Goal: Information Seeking & Learning: Compare options

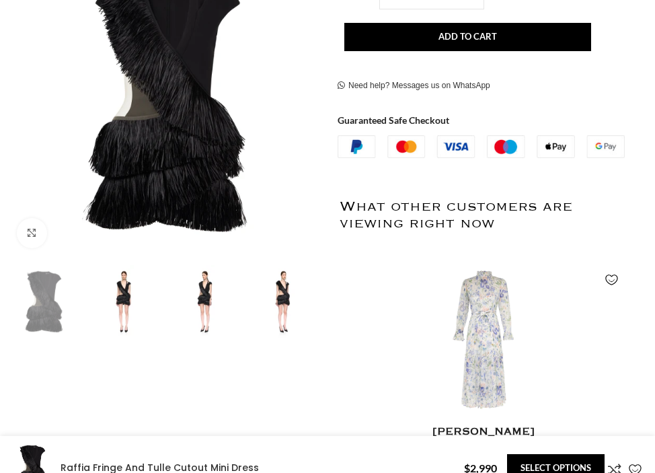
scroll to position [378, 0]
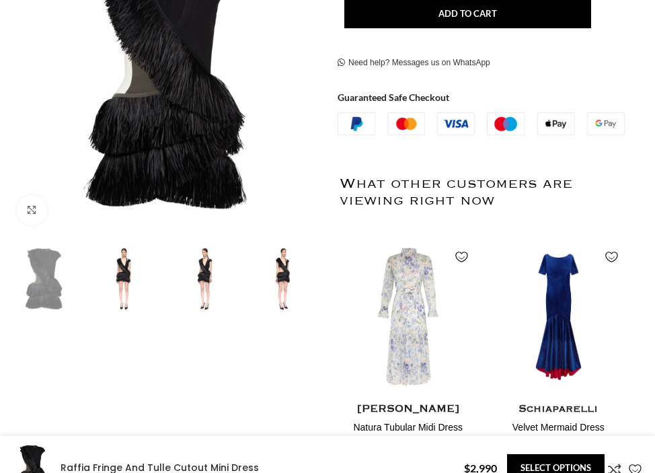
click at [124, 282] on img at bounding box center [123, 278] width 73 height 73
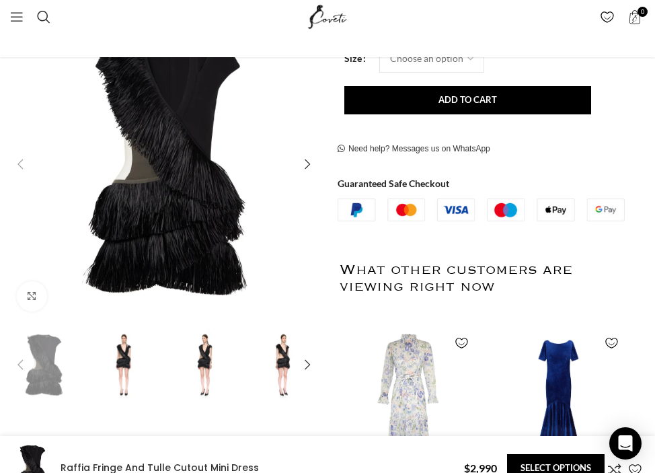
scroll to position [250, 0]
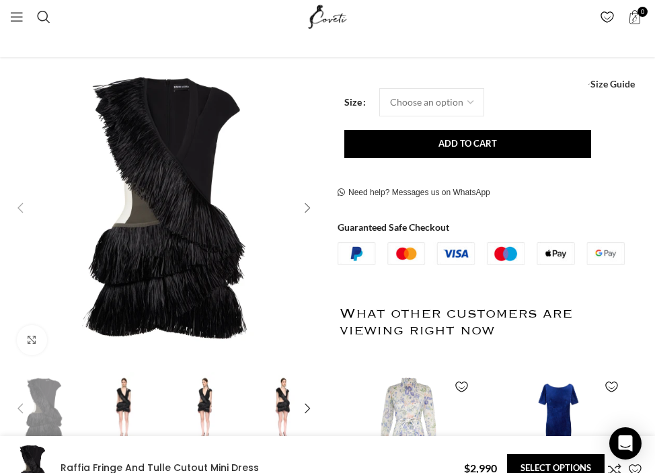
click at [304, 198] on div "Next slide" at bounding box center [307, 207] width 27 height 27
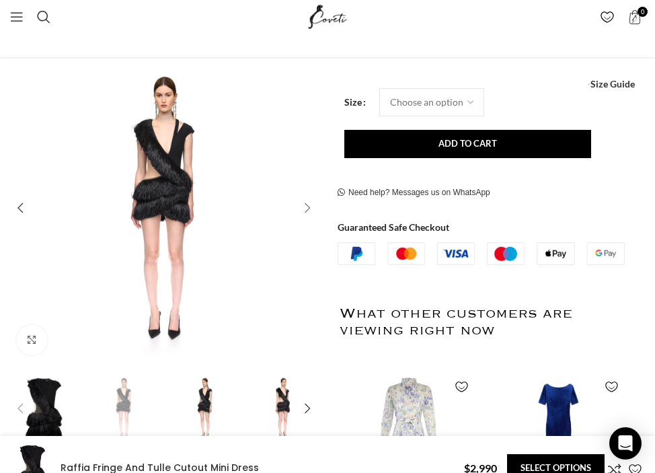
click at [304, 198] on div "Next slide" at bounding box center [307, 207] width 27 height 27
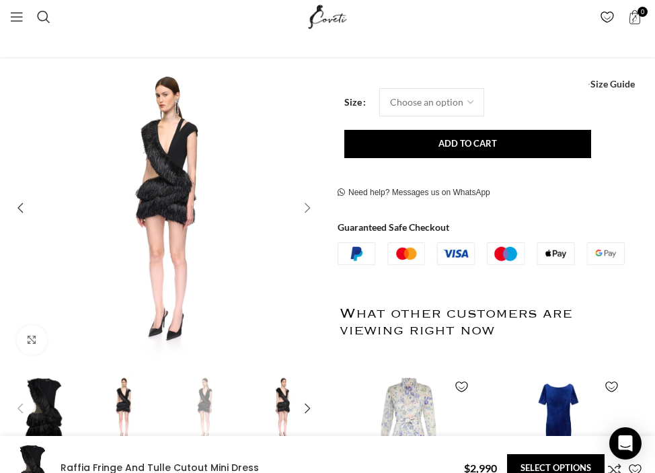
click at [304, 198] on div "Next slide" at bounding box center [307, 207] width 27 height 27
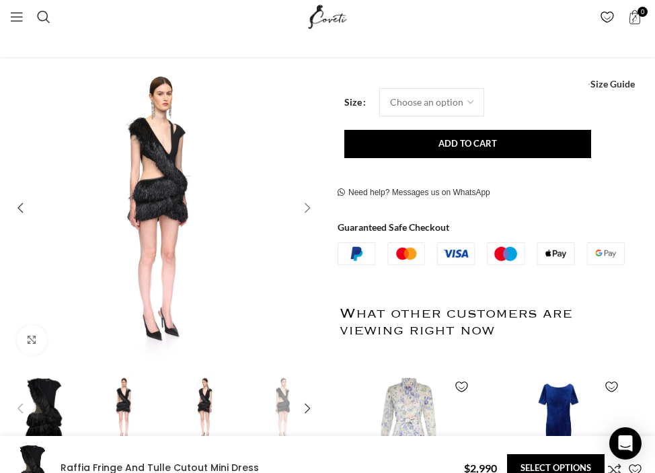
click at [304, 198] on div "Next slide" at bounding box center [307, 207] width 27 height 27
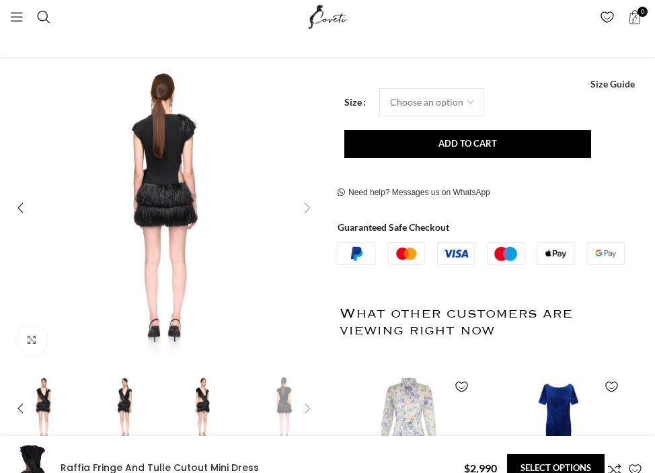
scroll to position [0, 200]
click at [304, 198] on div "Next slide" at bounding box center [307, 207] width 27 height 27
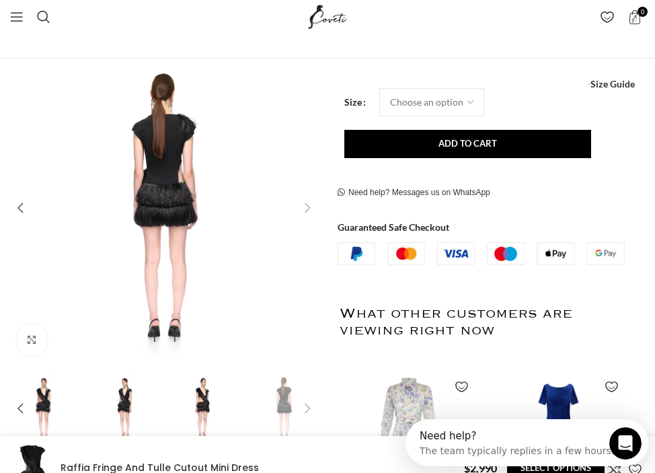
scroll to position [0, 0]
click at [202, 391] on img "4 / 5" at bounding box center [203, 408] width 73 height 73
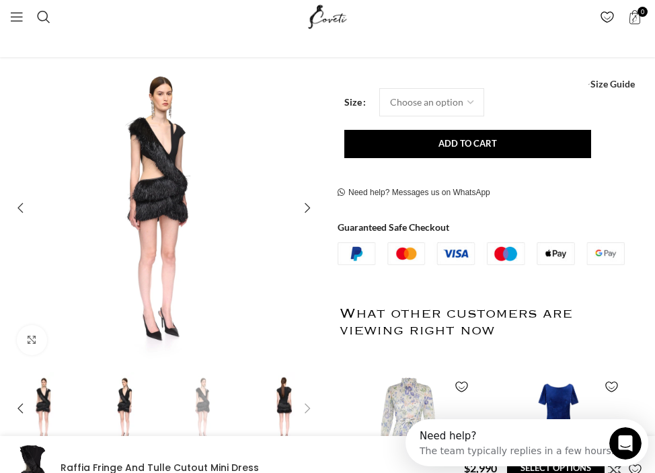
click at [118, 392] on img "3 / 5" at bounding box center [123, 408] width 73 height 73
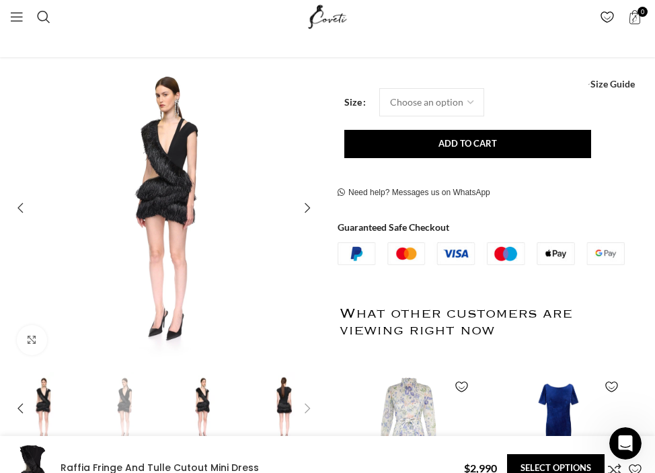
click at [39, 395] on img "2 / 5" at bounding box center [43, 408] width 73 height 73
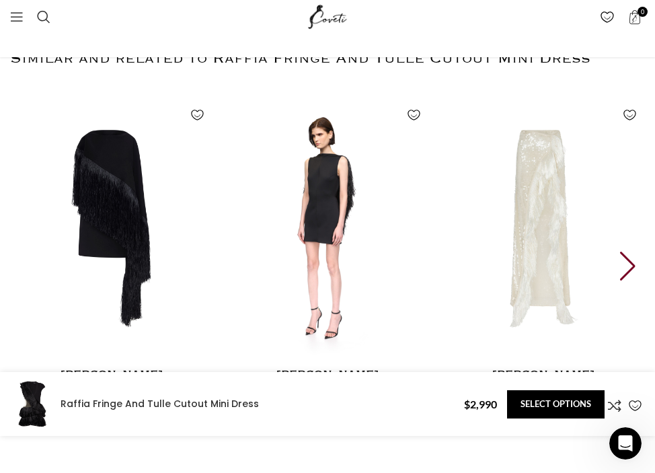
scroll to position [1836, 0]
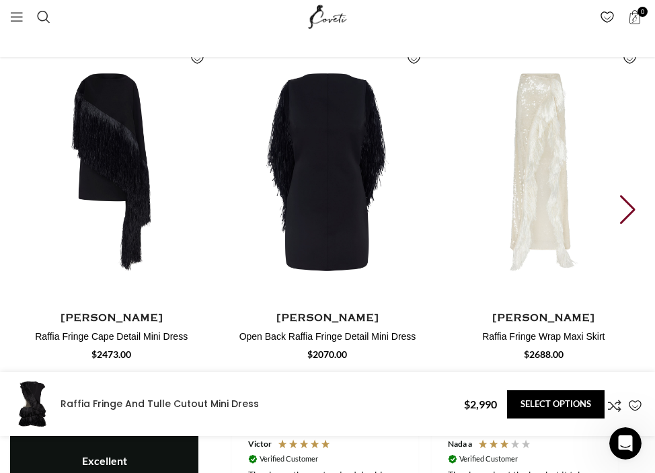
click at [625, 197] on div "Next slide" at bounding box center [629, 210] width 18 height 30
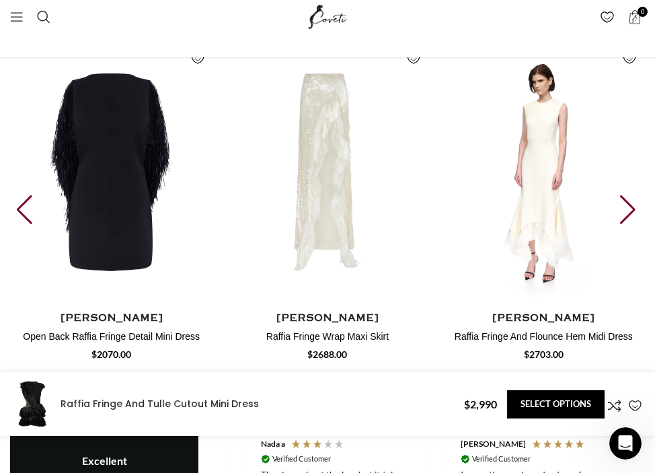
scroll to position [0, 599]
click at [641, 193] on img "4 / 30" at bounding box center [543, 172] width 208 height 277
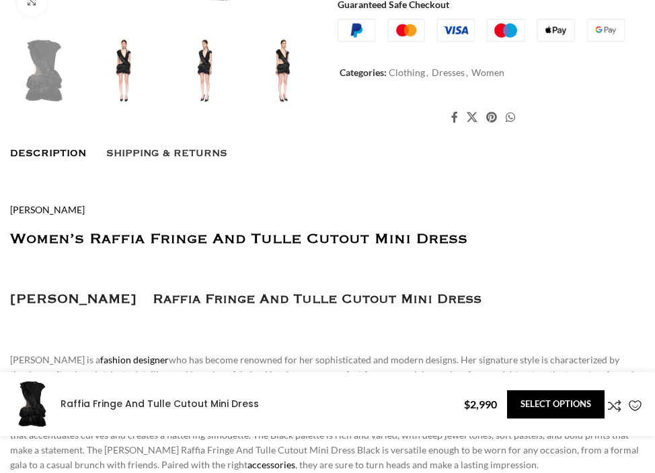
scroll to position [596, 0]
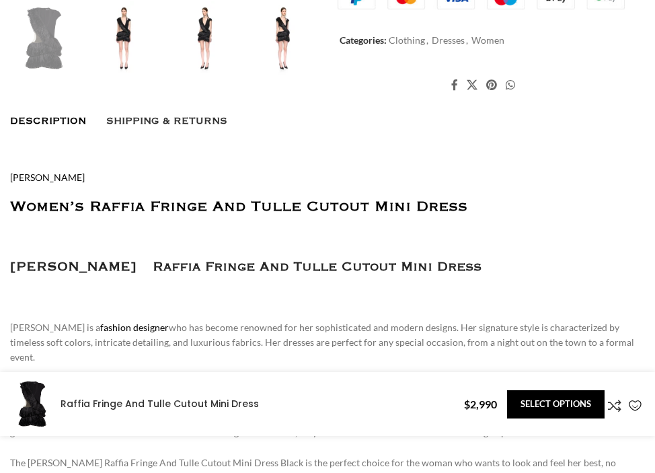
click at [122, 23] on img at bounding box center [123, 37] width 73 height 73
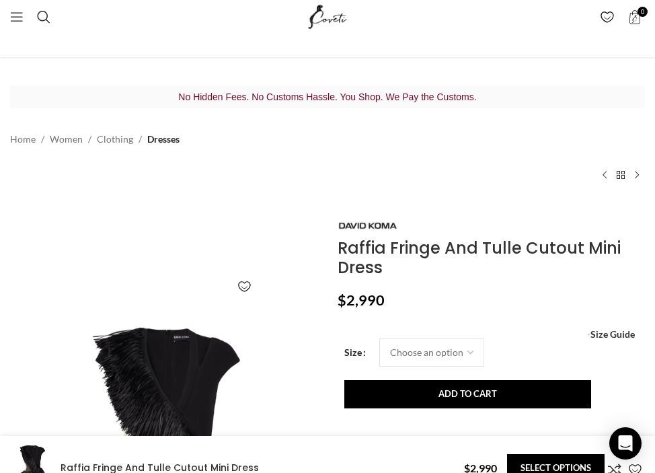
scroll to position [77, 0]
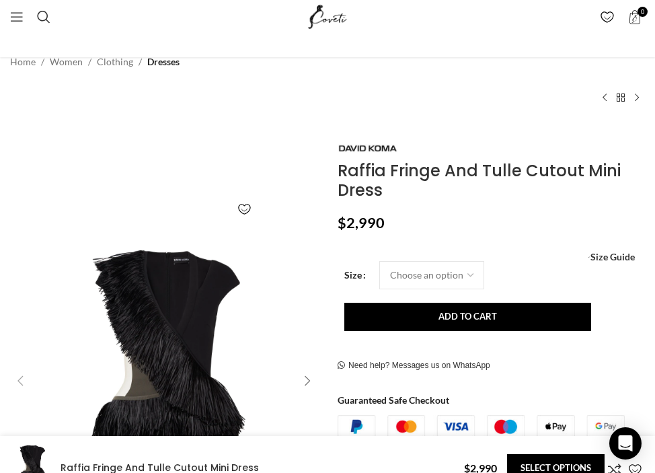
click at [311, 376] on div "Next slide" at bounding box center [307, 380] width 27 height 27
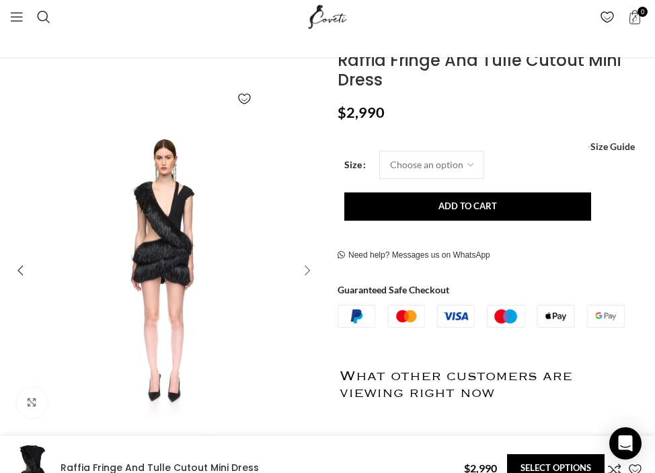
scroll to position [0, 200]
click at [315, 267] on div "Next slide" at bounding box center [307, 270] width 27 height 27
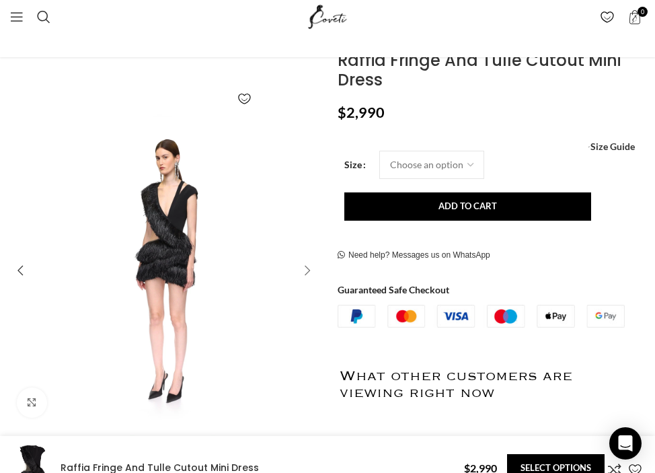
click at [308, 267] on div "Next slide" at bounding box center [307, 270] width 27 height 27
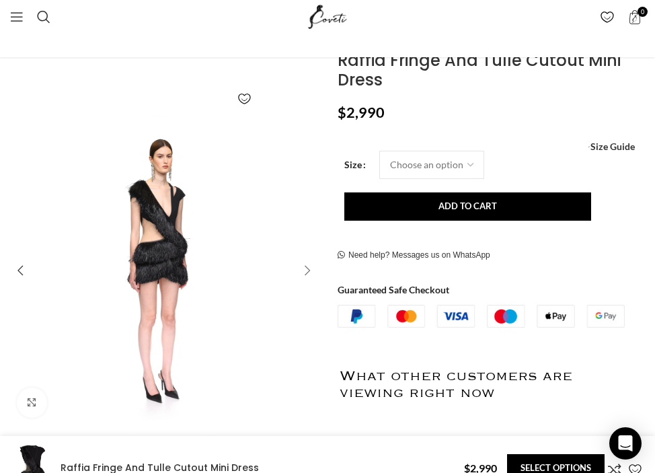
click at [308, 267] on div "Next slide" at bounding box center [307, 270] width 27 height 27
